Goal: Task Accomplishment & Management: Use online tool/utility

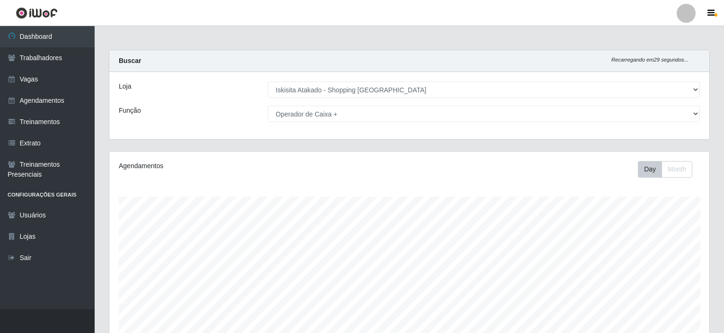
select select "424"
select select "72"
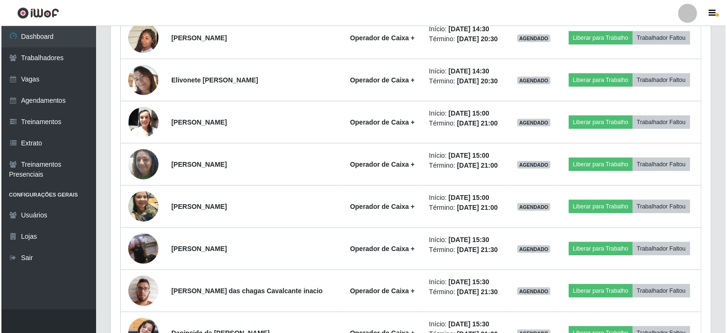
scroll to position [367, 0]
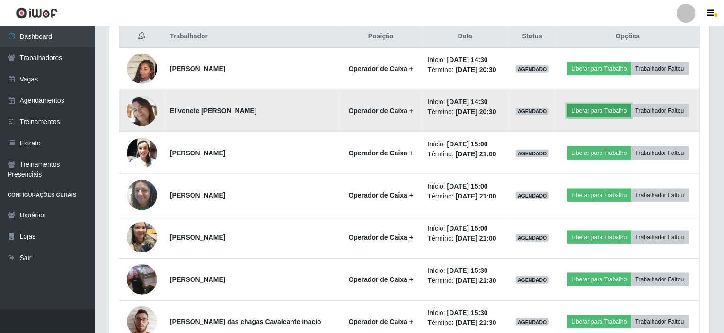
click at [587, 106] on button "Liberar para Trabalho" at bounding box center [599, 110] width 64 height 13
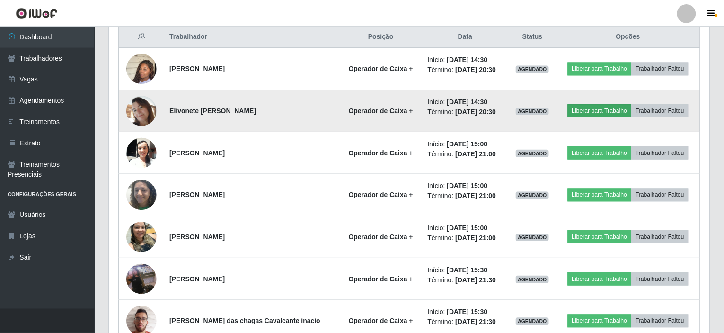
scroll to position [196, 596]
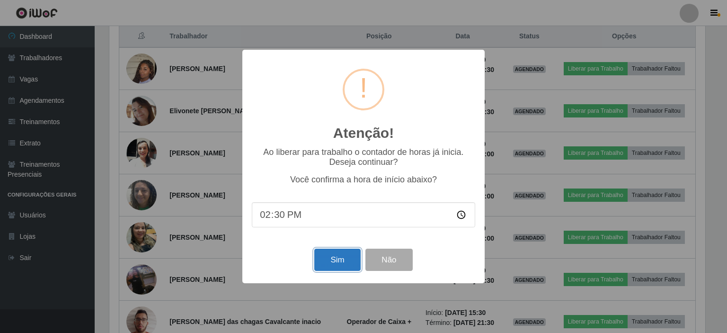
click at [331, 259] on button "Sim" at bounding box center [337, 259] width 46 height 22
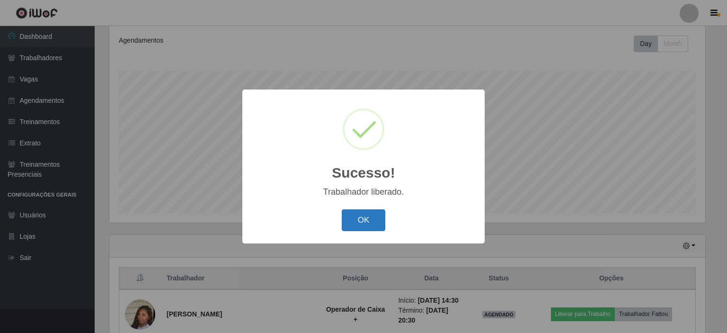
click at [363, 223] on button "OK" at bounding box center [363, 220] width 44 height 22
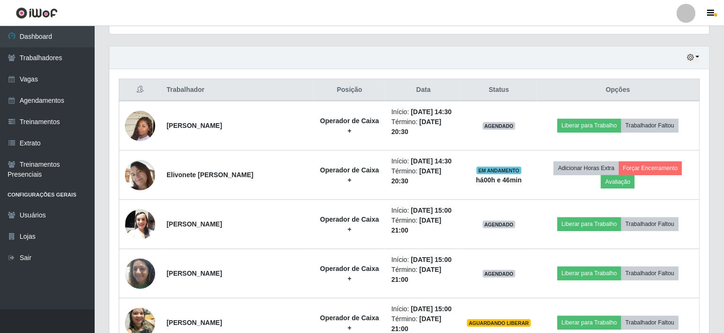
scroll to position [283, 0]
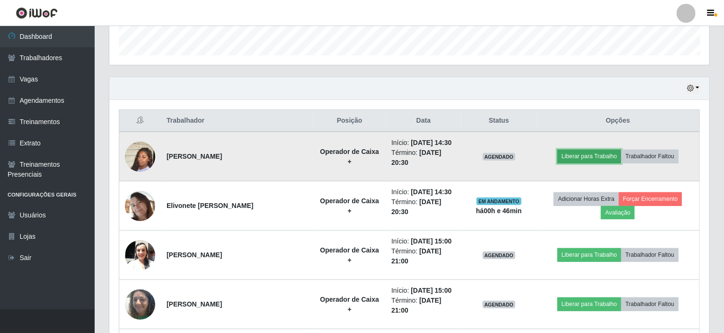
click at [593, 154] on button "Liberar para Trabalho" at bounding box center [589, 155] width 64 height 13
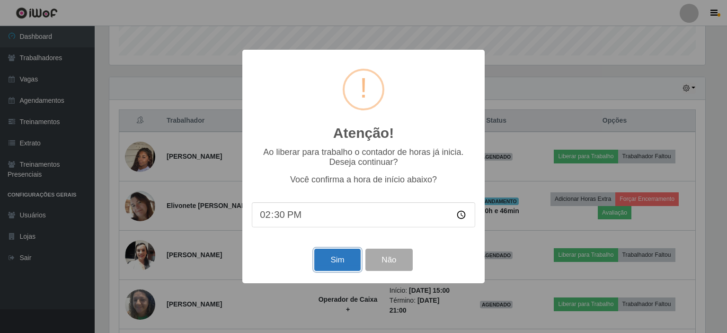
click at [335, 261] on button "Sim" at bounding box center [337, 259] width 46 height 22
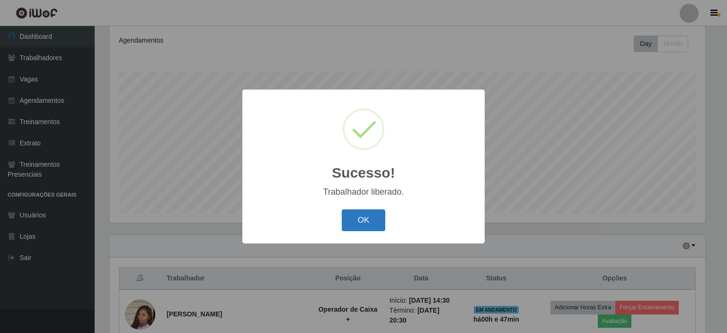
click at [359, 223] on button "OK" at bounding box center [363, 220] width 44 height 22
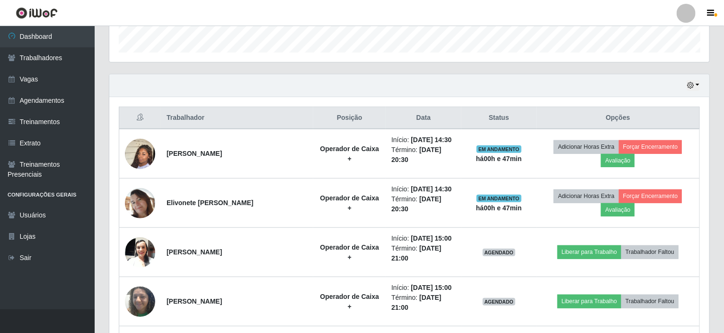
scroll to position [315, 0]
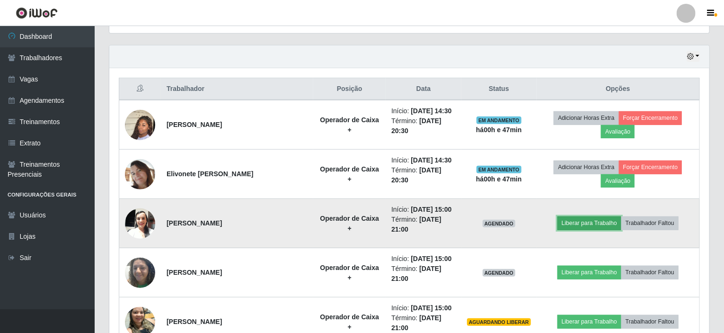
click at [580, 223] on button "Liberar para Trabalho" at bounding box center [589, 222] width 64 height 13
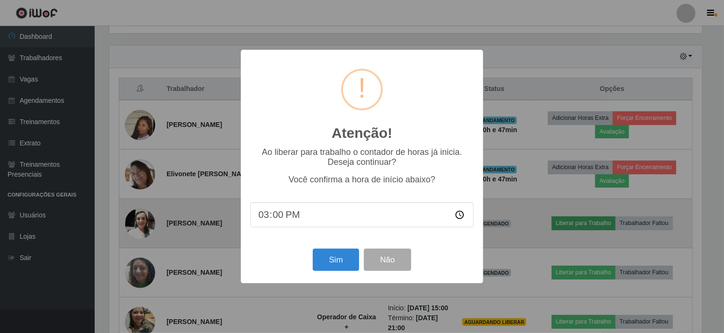
scroll to position [196, 596]
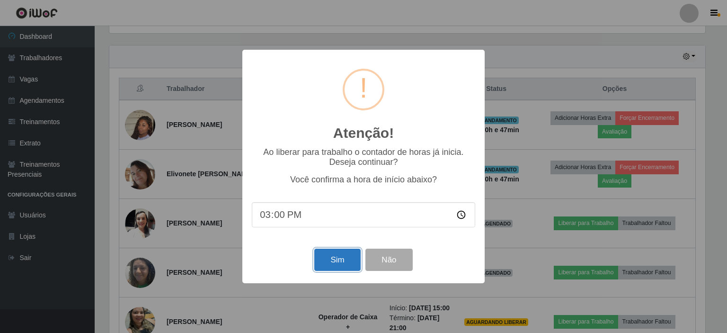
click at [339, 270] on button "Sim" at bounding box center [337, 259] width 46 height 22
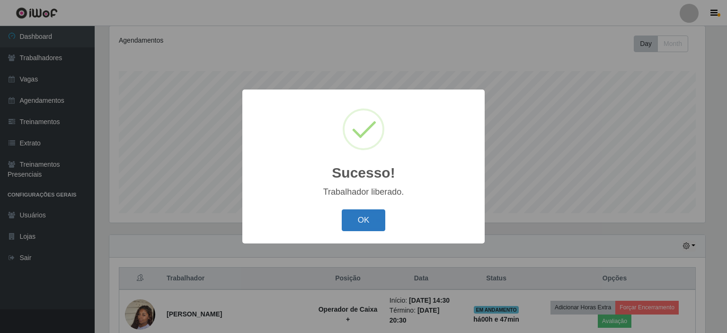
click at [357, 222] on button "OK" at bounding box center [363, 220] width 44 height 22
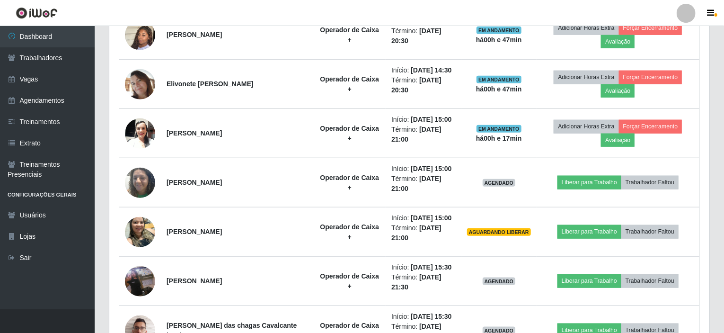
scroll to position [409, 0]
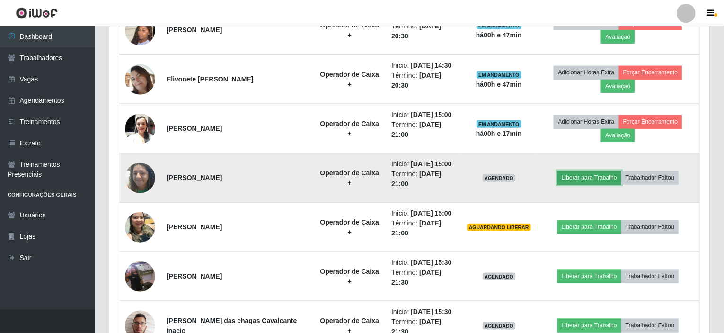
click at [587, 175] on button "Liberar para Trabalho" at bounding box center [589, 177] width 64 height 13
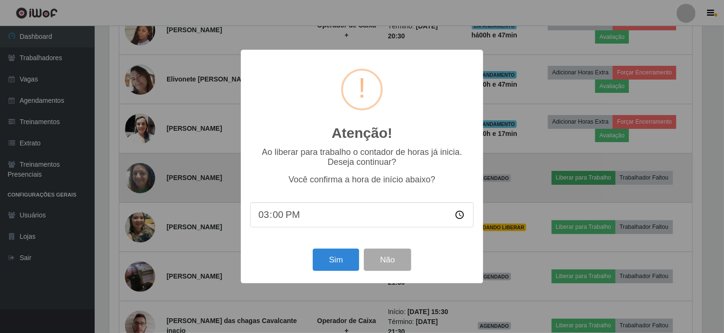
scroll to position [196, 596]
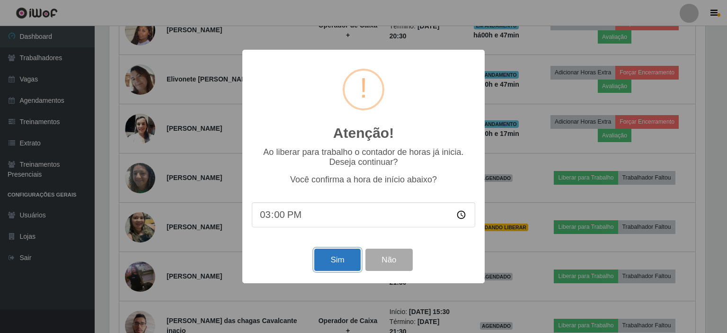
click at [346, 259] on button "Sim" at bounding box center [337, 259] width 46 height 22
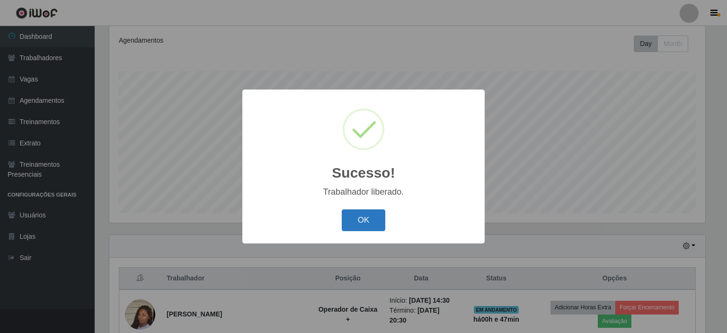
click at [364, 216] on button "OK" at bounding box center [363, 220] width 44 height 22
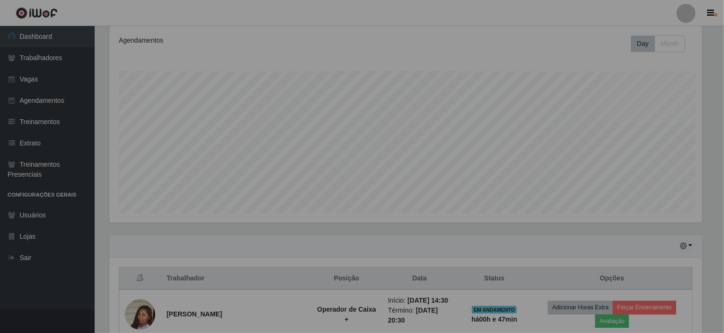
scroll to position [0, 0]
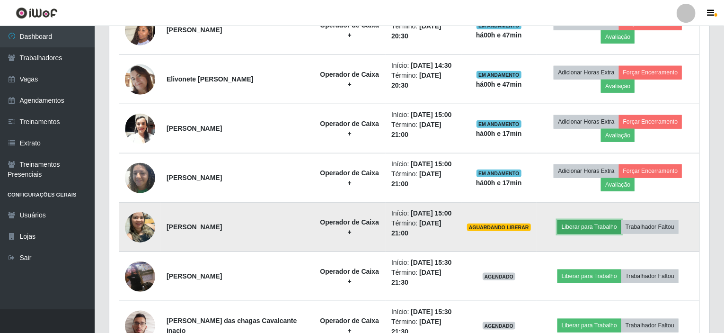
click at [578, 225] on button "Liberar para Trabalho" at bounding box center [589, 226] width 64 height 13
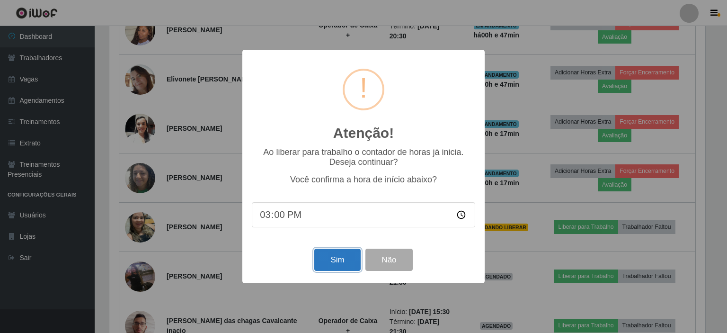
click at [322, 263] on button "Sim" at bounding box center [337, 259] width 46 height 22
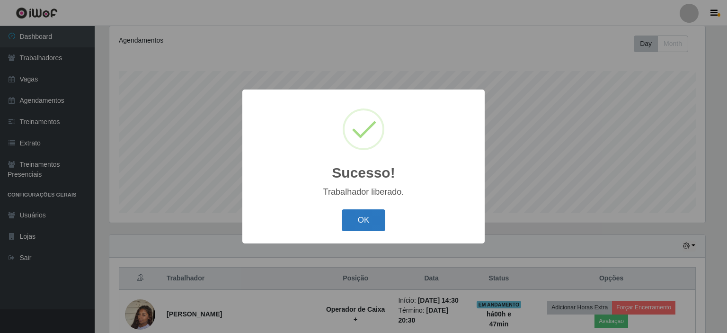
click at [359, 218] on button "OK" at bounding box center [363, 220] width 44 height 22
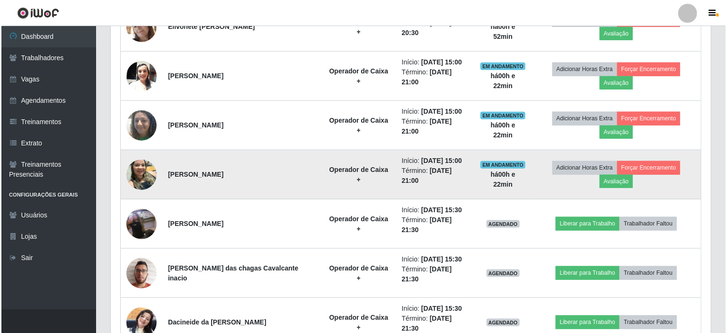
scroll to position [472, 0]
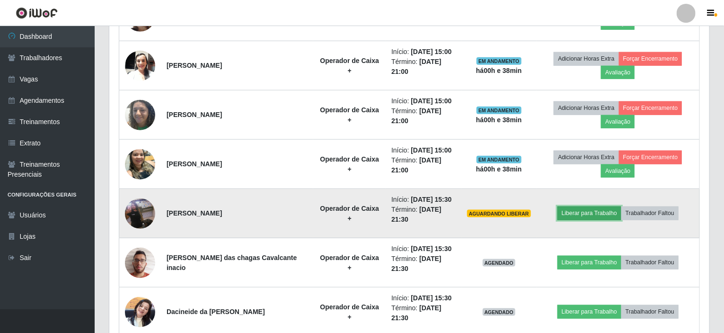
click at [581, 210] on button "Liberar para Trabalho" at bounding box center [589, 212] width 64 height 13
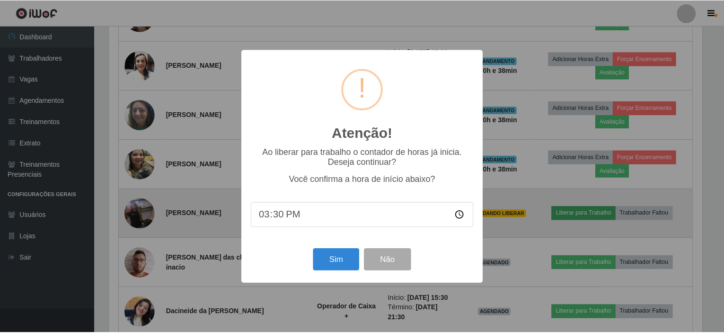
scroll to position [196, 596]
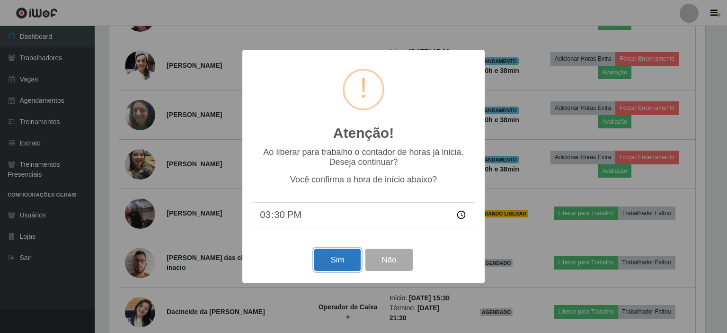
click at [339, 263] on button "Sim" at bounding box center [337, 259] width 46 height 22
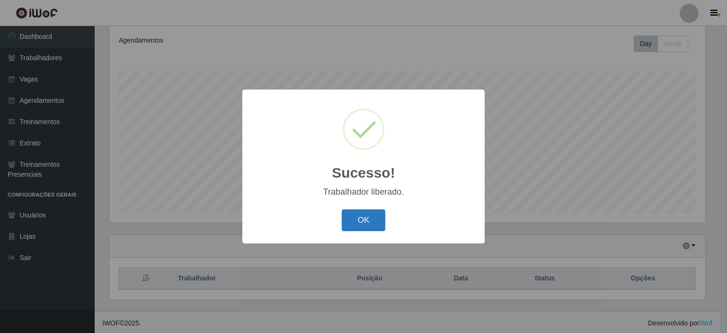
click at [363, 219] on button "OK" at bounding box center [363, 220] width 44 height 22
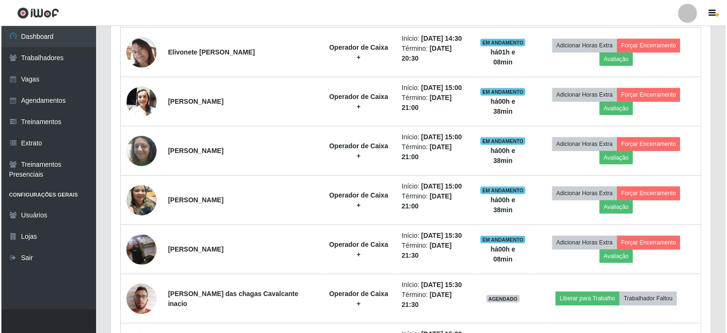
scroll to position [456, 0]
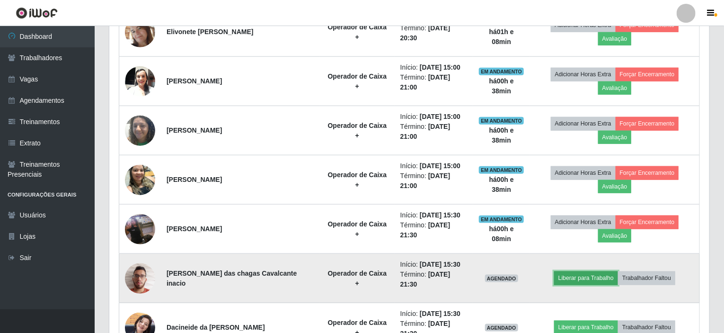
click at [598, 271] on button "Liberar para Trabalho" at bounding box center [586, 277] width 64 height 13
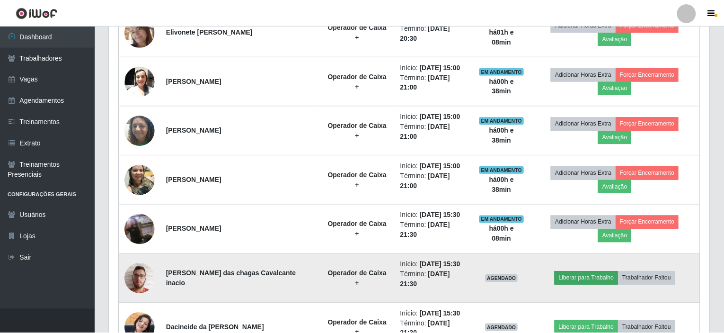
scroll to position [196, 596]
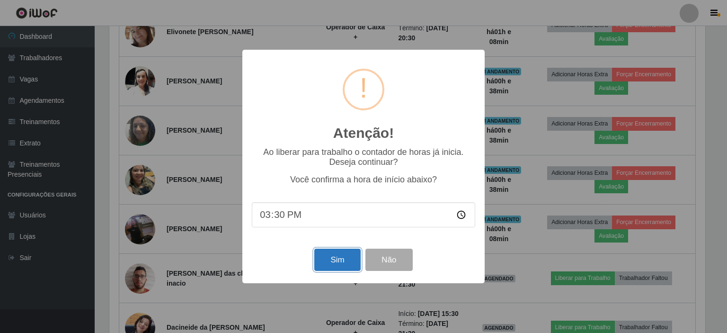
click at [342, 261] on button "Sim" at bounding box center [337, 259] width 46 height 22
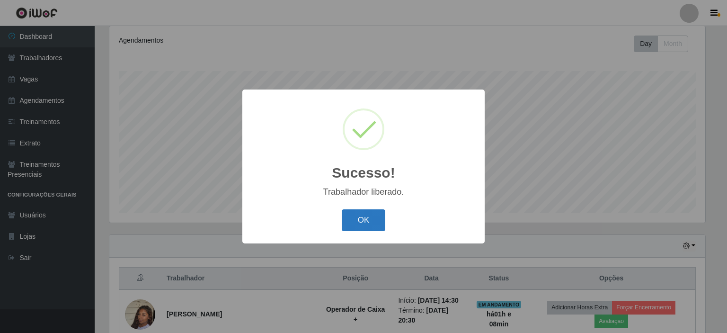
click at [371, 227] on button "OK" at bounding box center [363, 220] width 44 height 22
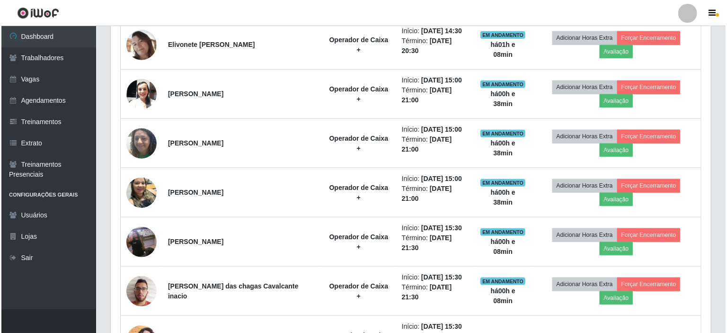
scroll to position [462, 0]
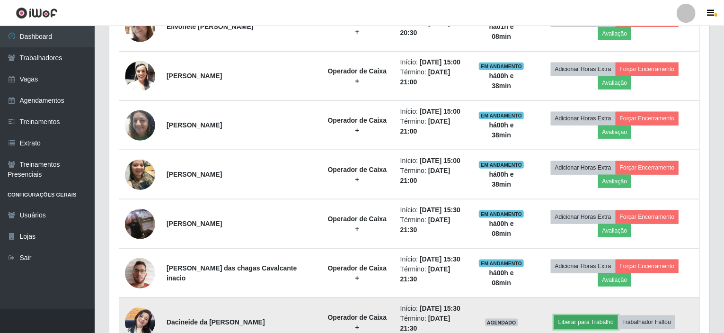
click at [594, 315] on button "Liberar para Trabalho" at bounding box center [586, 321] width 64 height 13
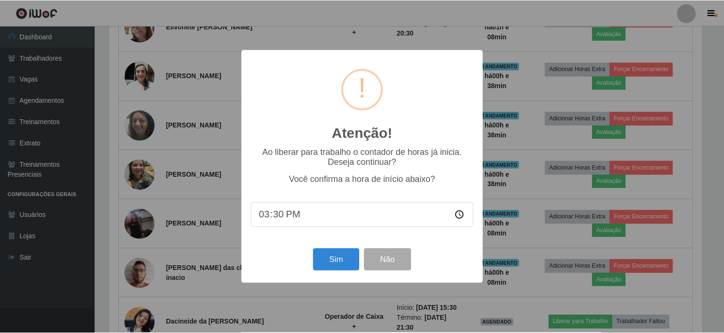
scroll to position [196, 596]
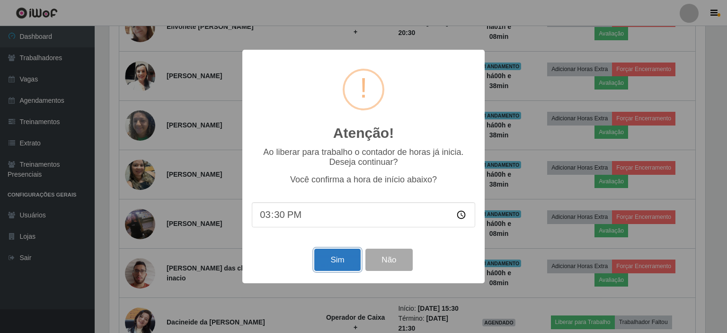
click at [344, 264] on button "Sim" at bounding box center [337, 259] width 46 height 22
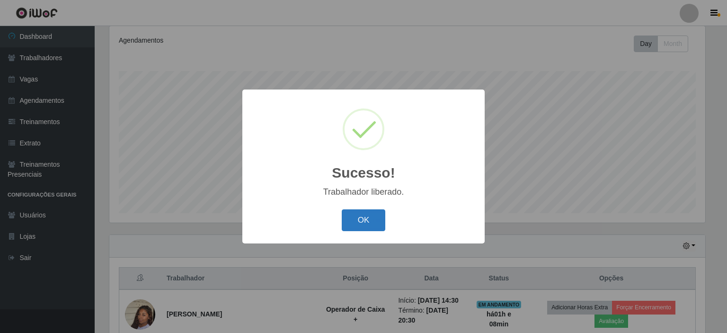
click at [348, 228] on button "OK" at bounding box center [363, 220] width 44 height 22
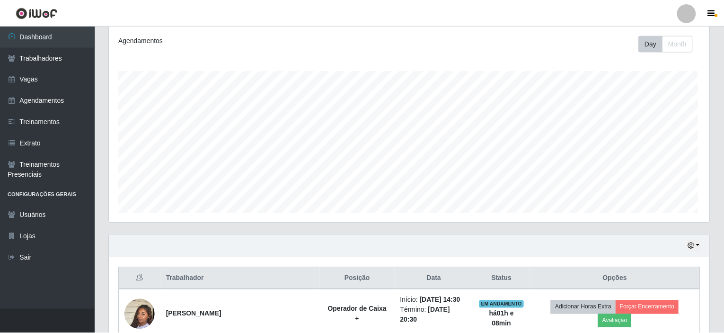
scroll to position [196, 600]
